Goal: Browse casually

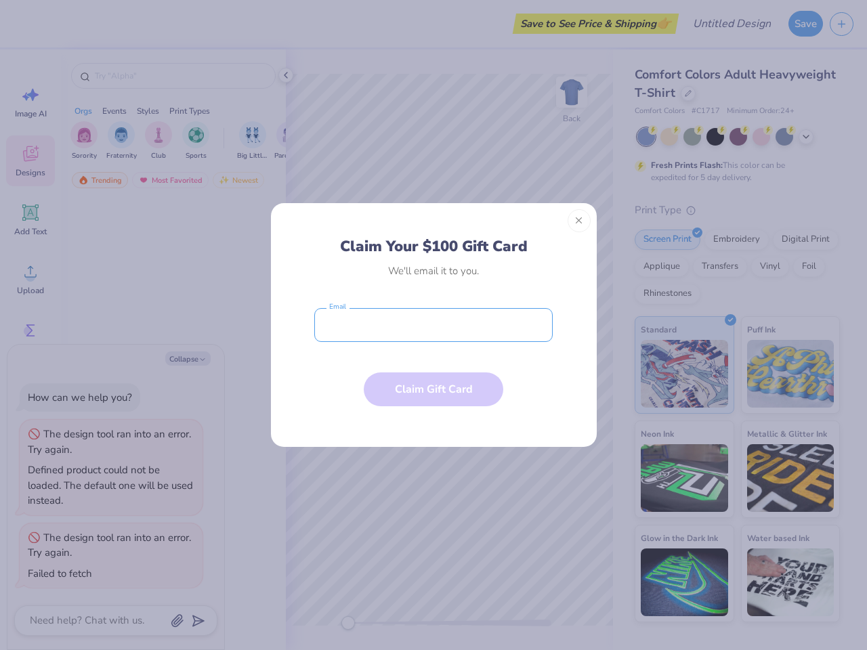
type textarea "x"
click at [433, 325] on input "email" at bounding box center [433, 325] width 238 height 34
click at [579, 221] on button "Close" at bounding box center [579, 220] width 23 height 23
